Goal: Task Accomplishment & Management: Manage account settings

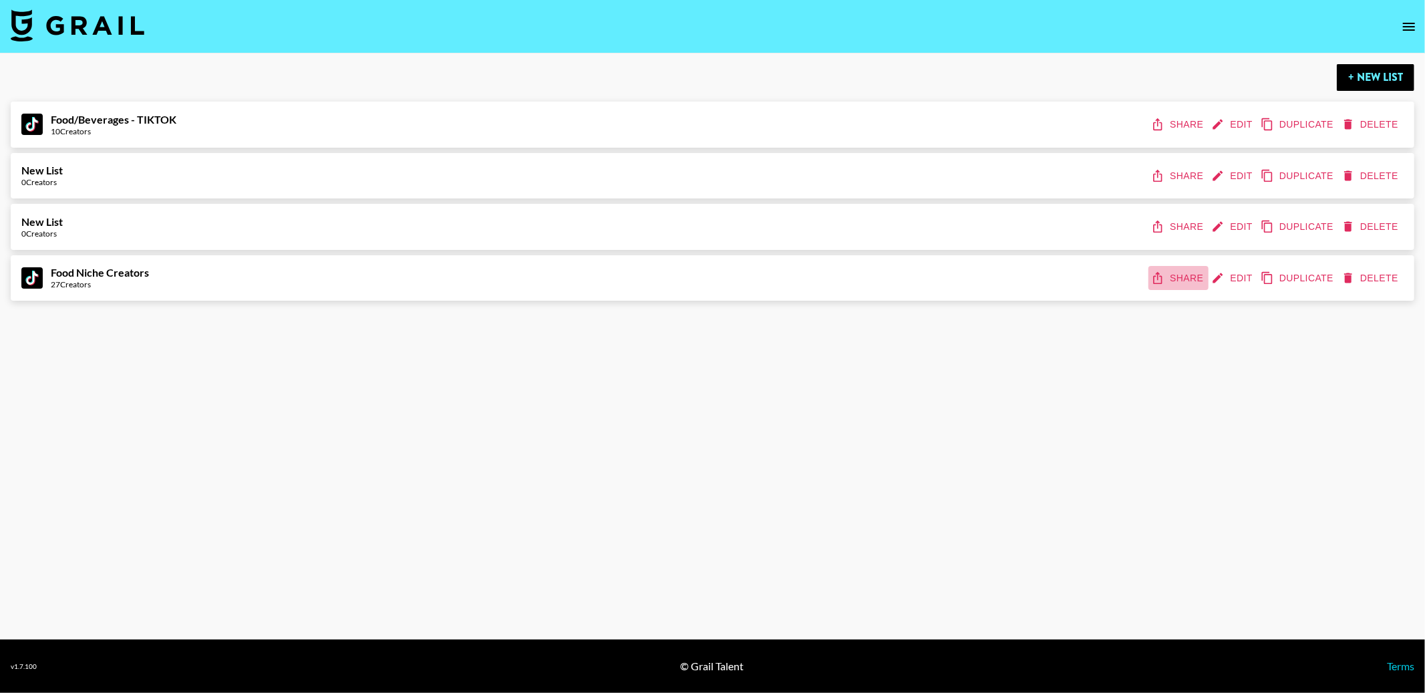
click at [1188, 275] on button "Share" at bounding box center [1179, 278] width 60 height 25
click at [1228, 274] on button "Edit" at bounding box center [1233, 278] width 49 height 25
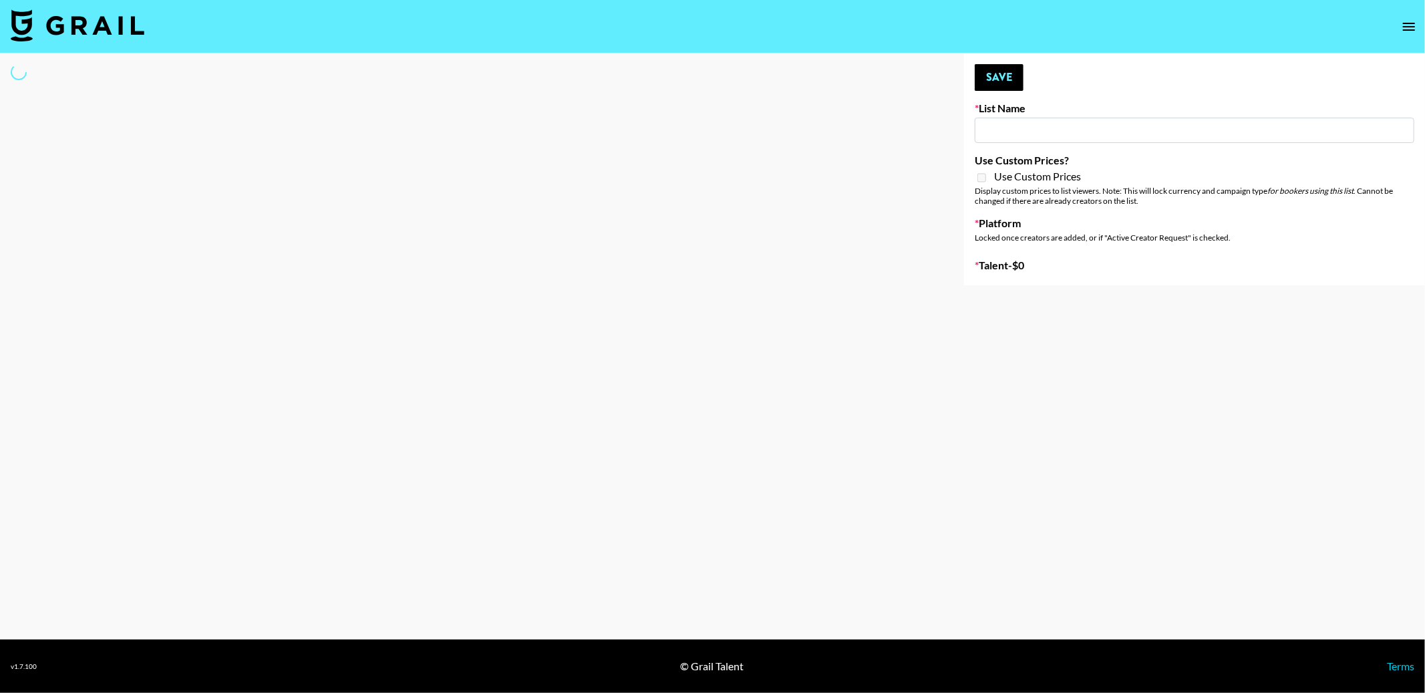
type input "Food Niche Creators"
select select "Song"
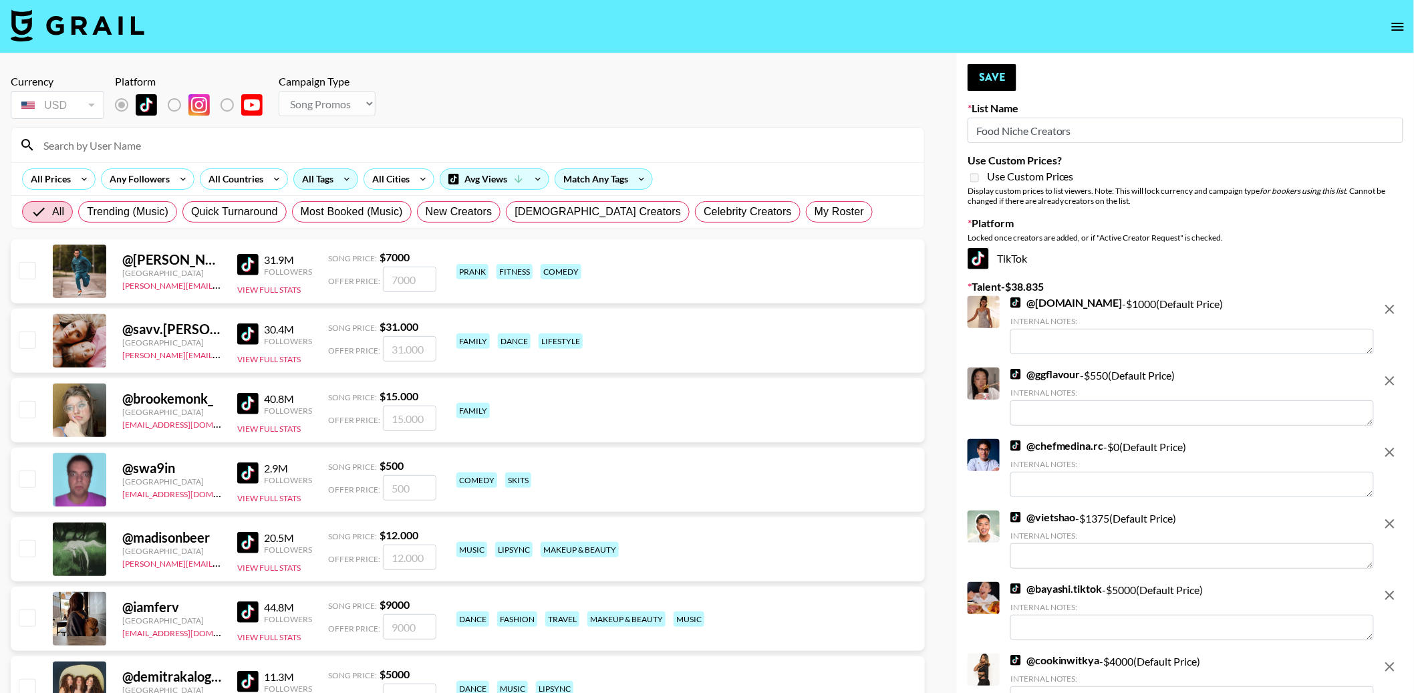
click at [301, 180] on div "All Tags" at bounding box center [315, 179] width 42 height 20
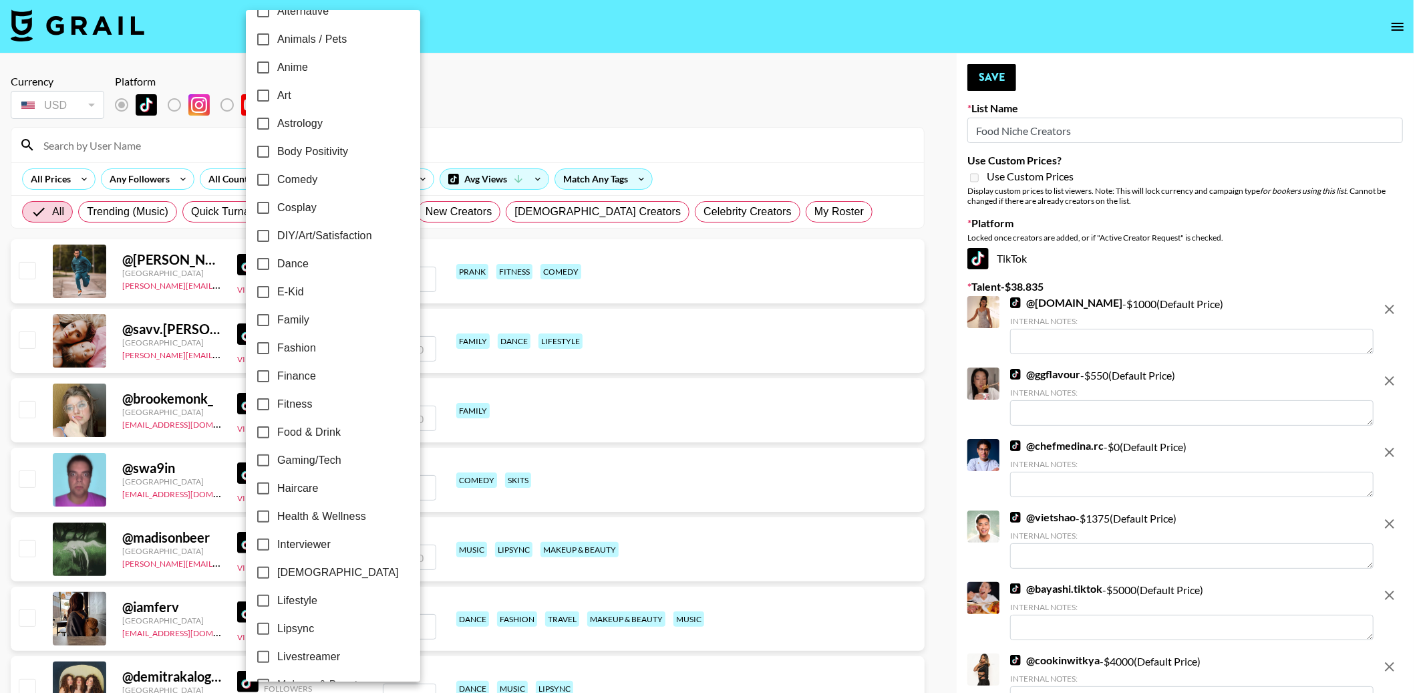
scroll to position [109, 0]
click at [267, 429] on input "Food & Drink" at bounding box center [263, 431] width 28 height 28
checkbox input "true"
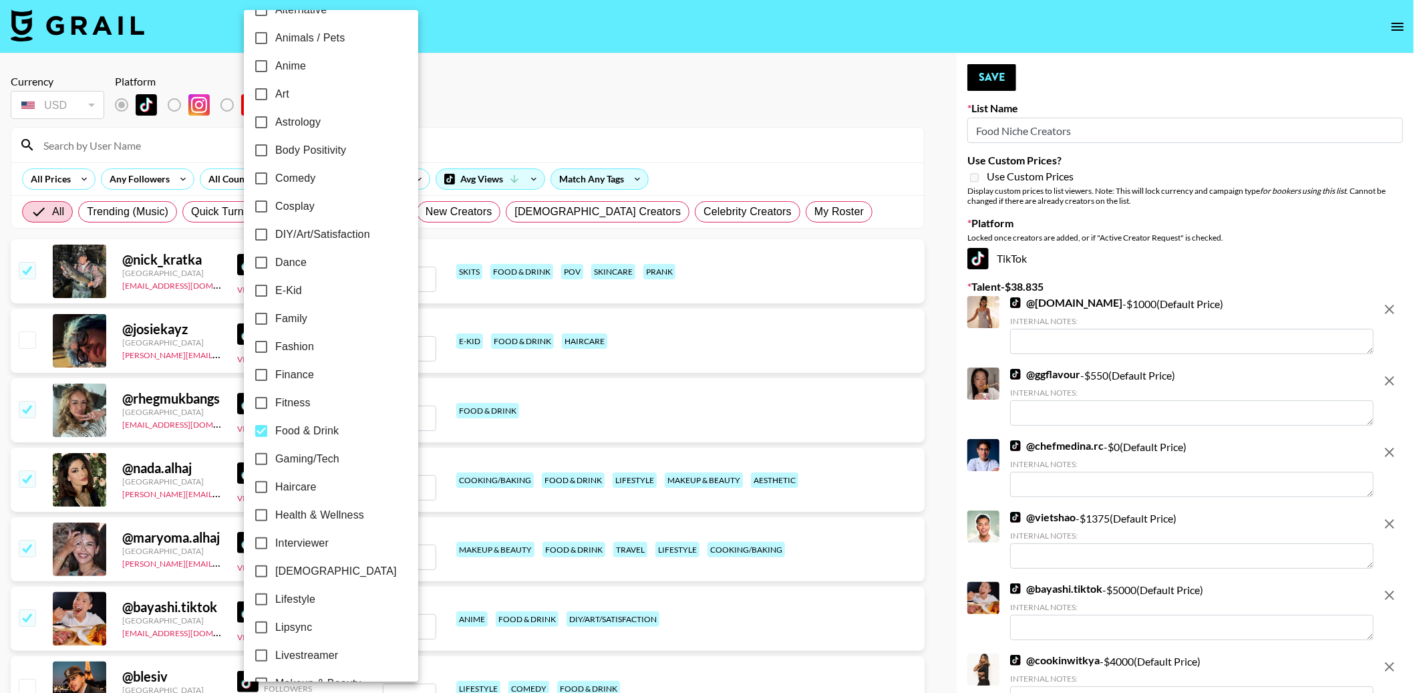
click at [571, 134] on div at bounding box center [712, 346] width 1425 height 693
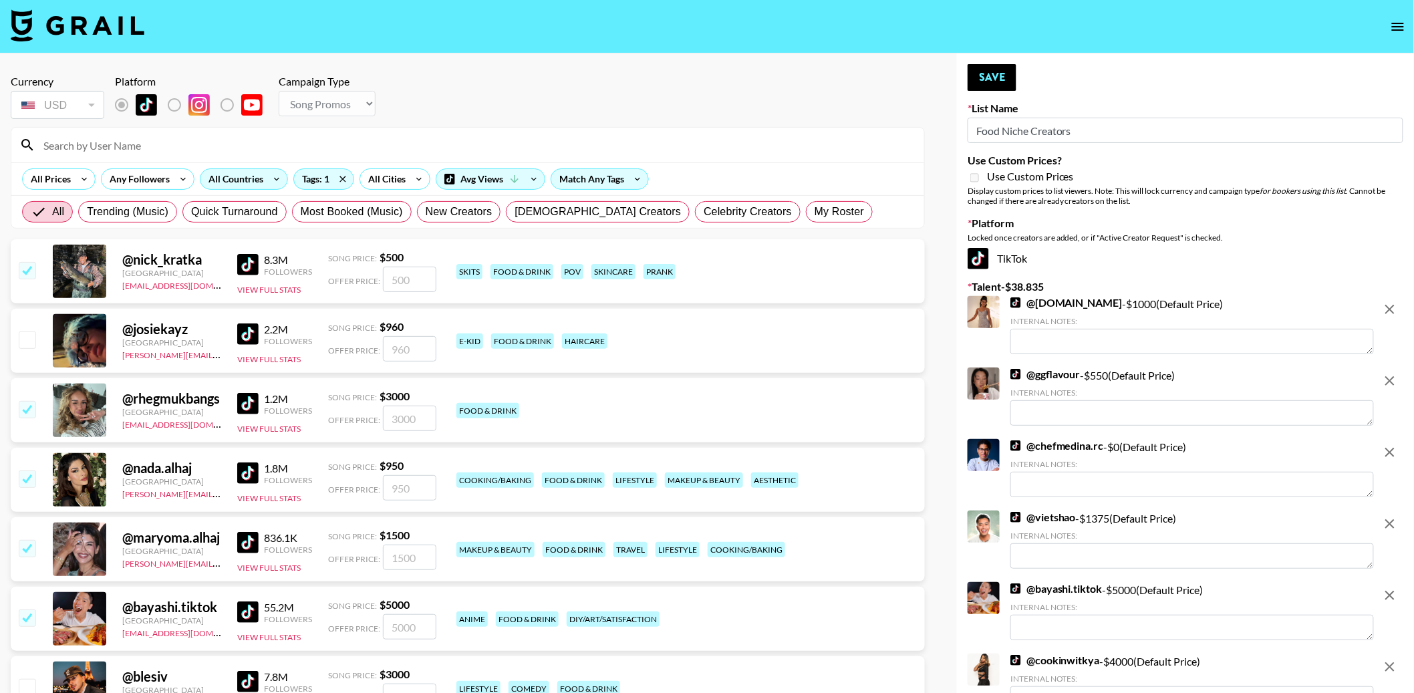
click at [258, 177] on div "All Countries" at bounding box center [232, 179] width 65 height 20
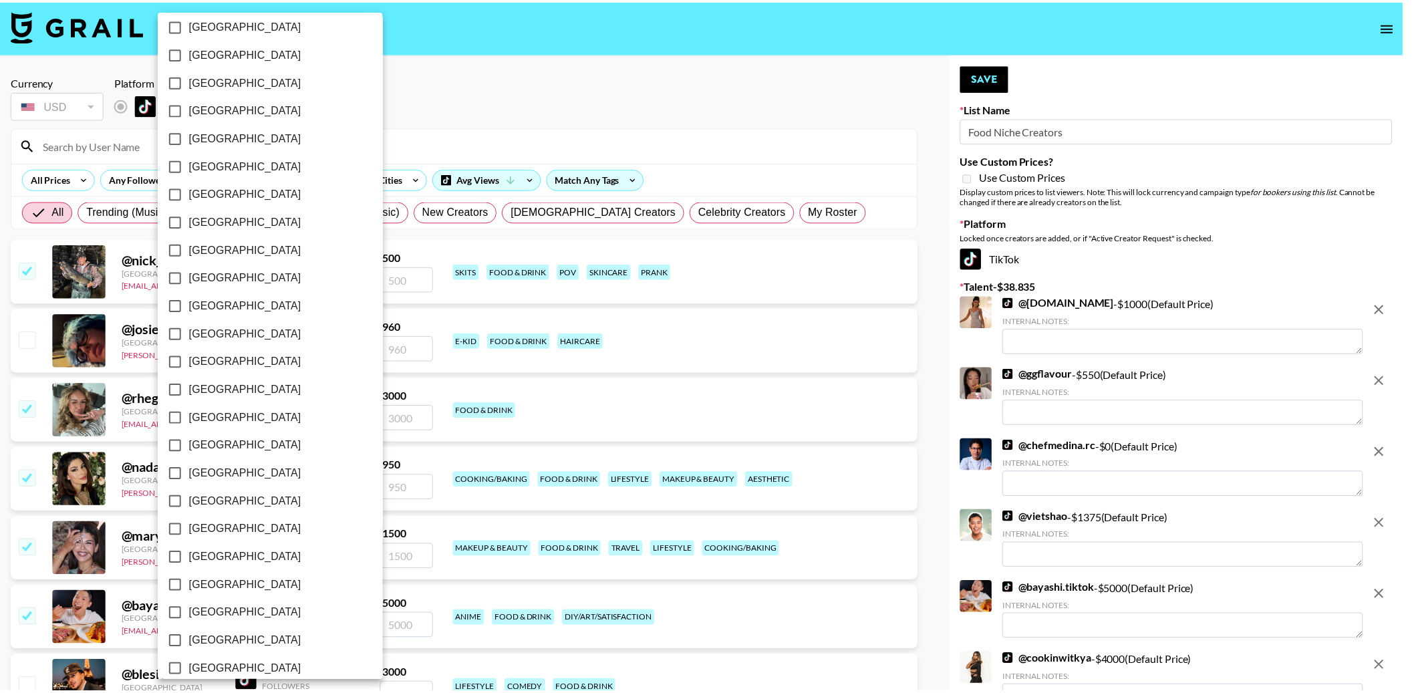
scroll to position [863, 0]
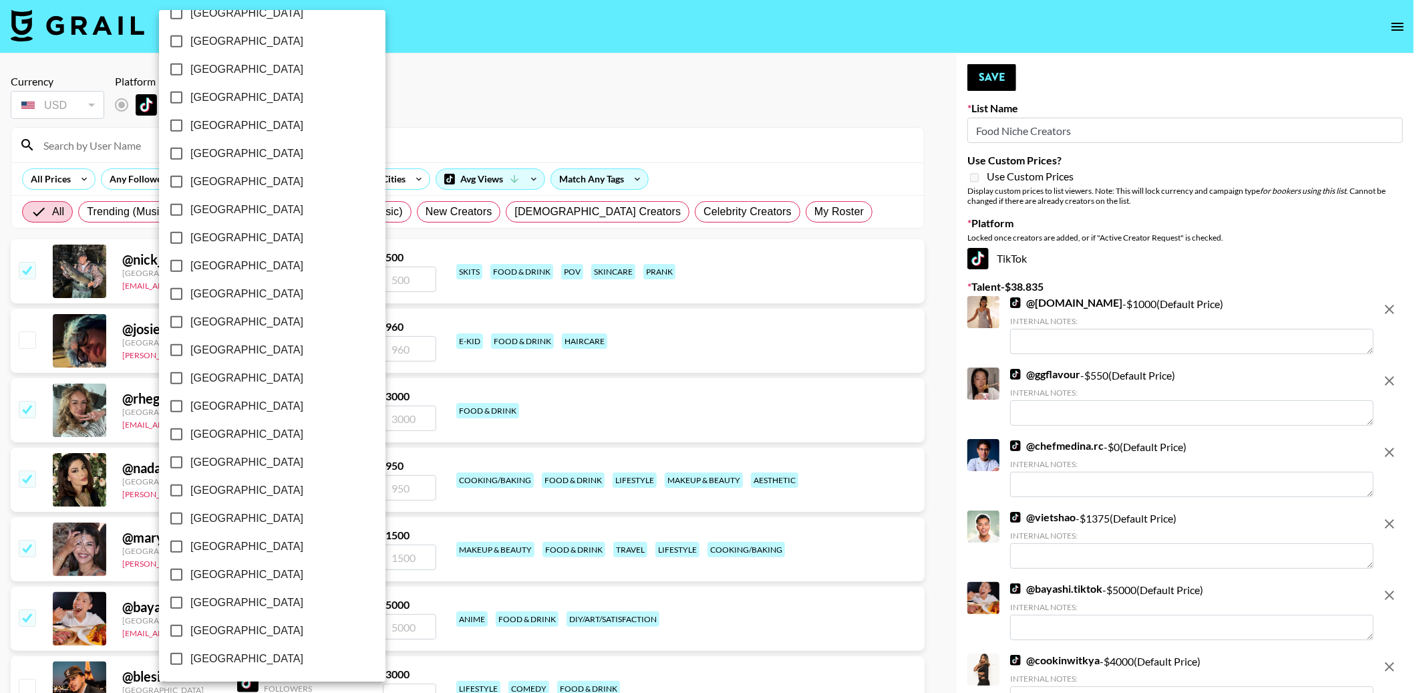
click at [230, 599] on span "[GEOGRAPHIC_DATA]" at bounding box center [246, 603] width 113 height 16
click at [190, 599] on input "[GEOGRAPHIC_DATA]" at bounding box center [176, 603] width 28 height 28
checkbox input "true"
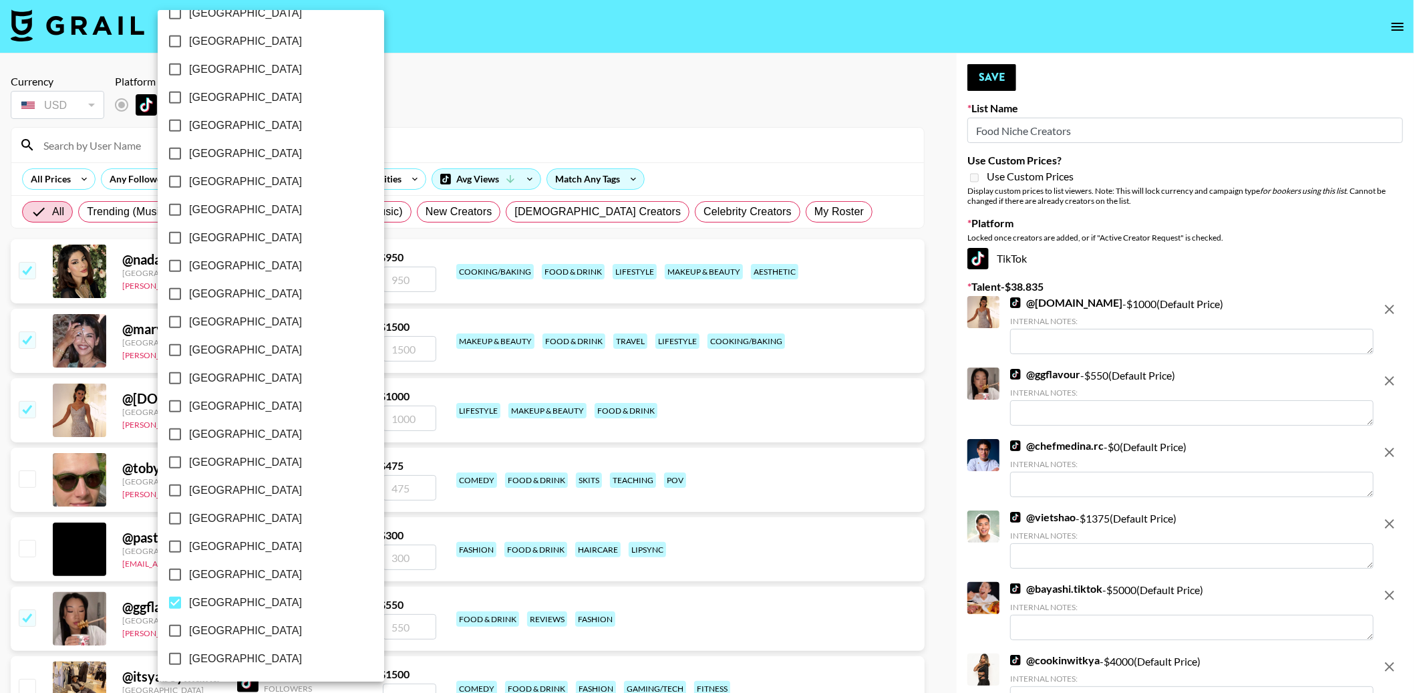
click at [720, 138] on div at bounding box center [712, 346] width 1425 height 693
